Goal: Task Accomplishment & Management: Complete application form

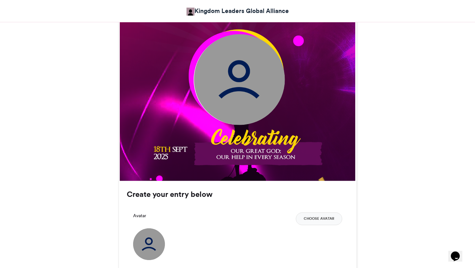
scroll to position [132, 0]
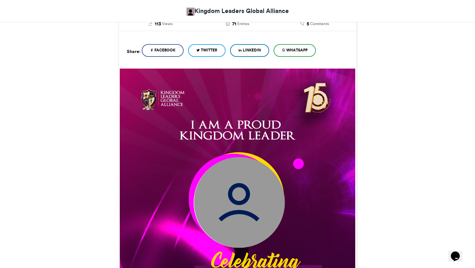
click at [233, 197] on img at bounding box center [239, 202] width 91 height 91
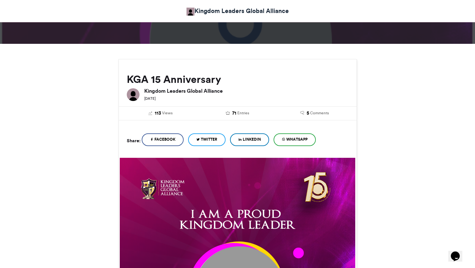
scroll to position [73, 0]
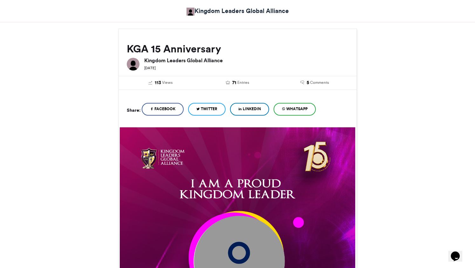
click at [297, 109] on span "WhatsApp" at bounding box center [296, 109] width 21 height 6
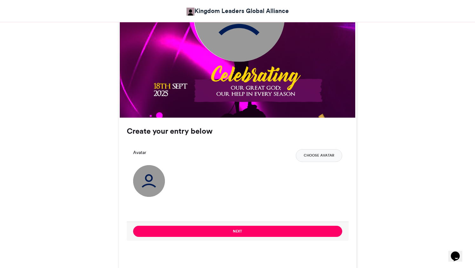
scroll to position [385, 0]
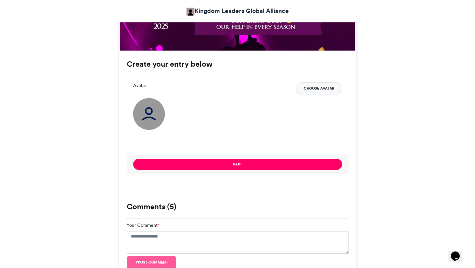
click at [336, 89] on button "Choose Avatar" at bounding box center [319, 88] width 46 height 13
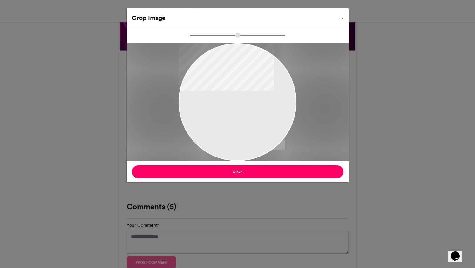
type input "******"
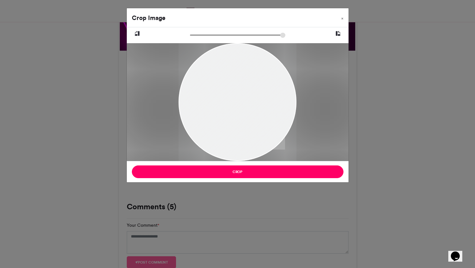
drag, startPoint x: 225, startPoint y: 97, endPoint x: 254, endPoint y: 115, distance: 34.4
click at [254, 115] on div at bounding box center [237, 122] width 118 height 177
drag, startPoint x: 277, startPoint y: 127, endPoint x: 256, endPoint y: 125, distance: 21.0
click at [256, 125] on div at bounding box center [237, 119] width 118 height 177
drag, startPoint x: 206, startPoint y: 113, endPoint x: 236, endPoint y: 111, distance: 29.9
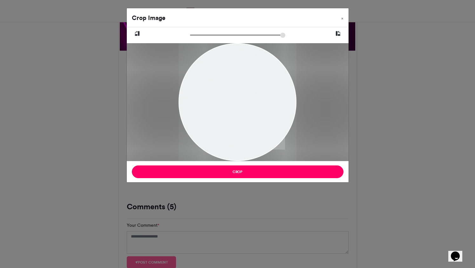
click at [236, 111] on div at bounding box center [237, 118] width 118 height 177
drag, startPoint x: 236, startPoint y: 110, endPoint x: 242, endPoint y: 105, distance: 8.4
click at [242, 105] on div at bounding box center [237, 115] width 118 height 177
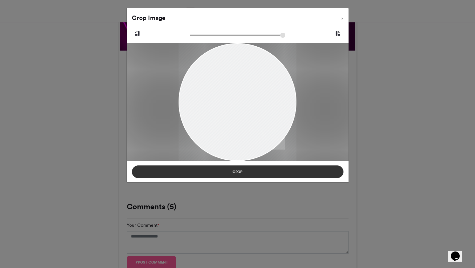
click at [252, 174] on button "Crop" at bounding box center [237, 171] width 211 height 13
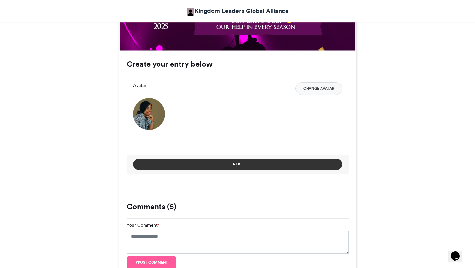
click at [238, 165] on button "Next" at bounding box center [237, 164] width 209 height 11
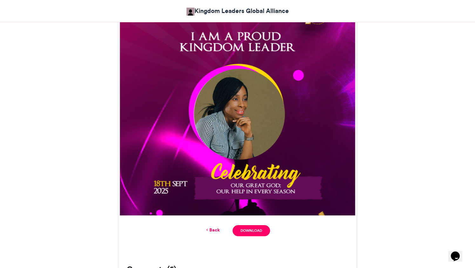
scroll to position [233, 0]
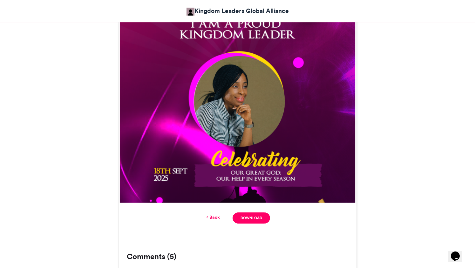
click at [216, 217] on link "Back" at bounding box center [212, 217] width 15 height 7
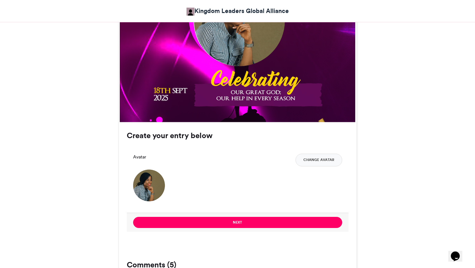
scroll to position [385, 0]
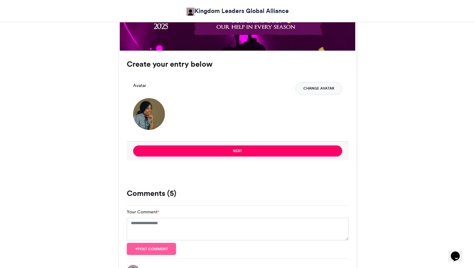
click at [335, 87] on button "Change Avatar" at bounding box center [318, 88] width 47 height 13
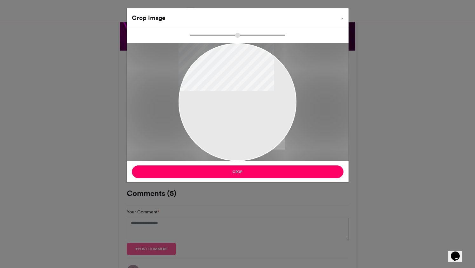
type input "*****"
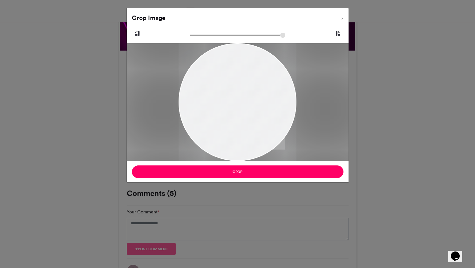
drag, startPoint x: 259, startPoint y: 93, endPoint x: 238, endPoint y: 120, distance: 34.4
click at [238, 120] on div at bounding box center [237, 129] width 118 height 177
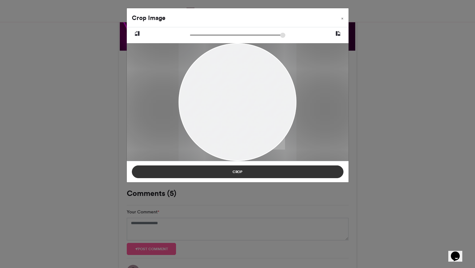
click at [304, 172] on button "Crop" at bounding box center [237, 171] width 211 height 13
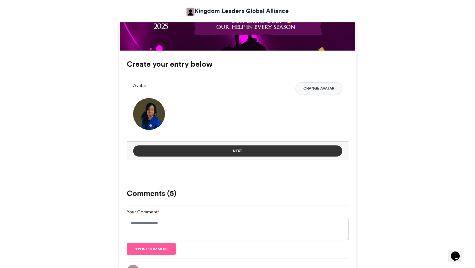
click at [244, 151] on button "Next" at bounding box center [237, 150] width 209 height 11
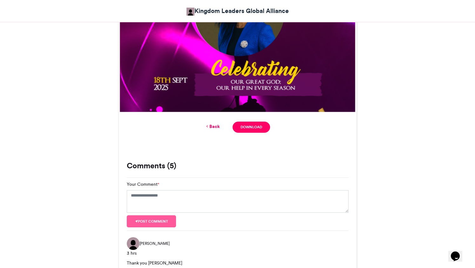
scroll to position [337, 0]
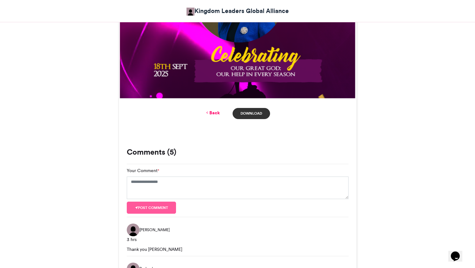
click at [254, 113] on link "Download" at bounding box center [250, 113] width 37 height 11
